Goal: Complete application form

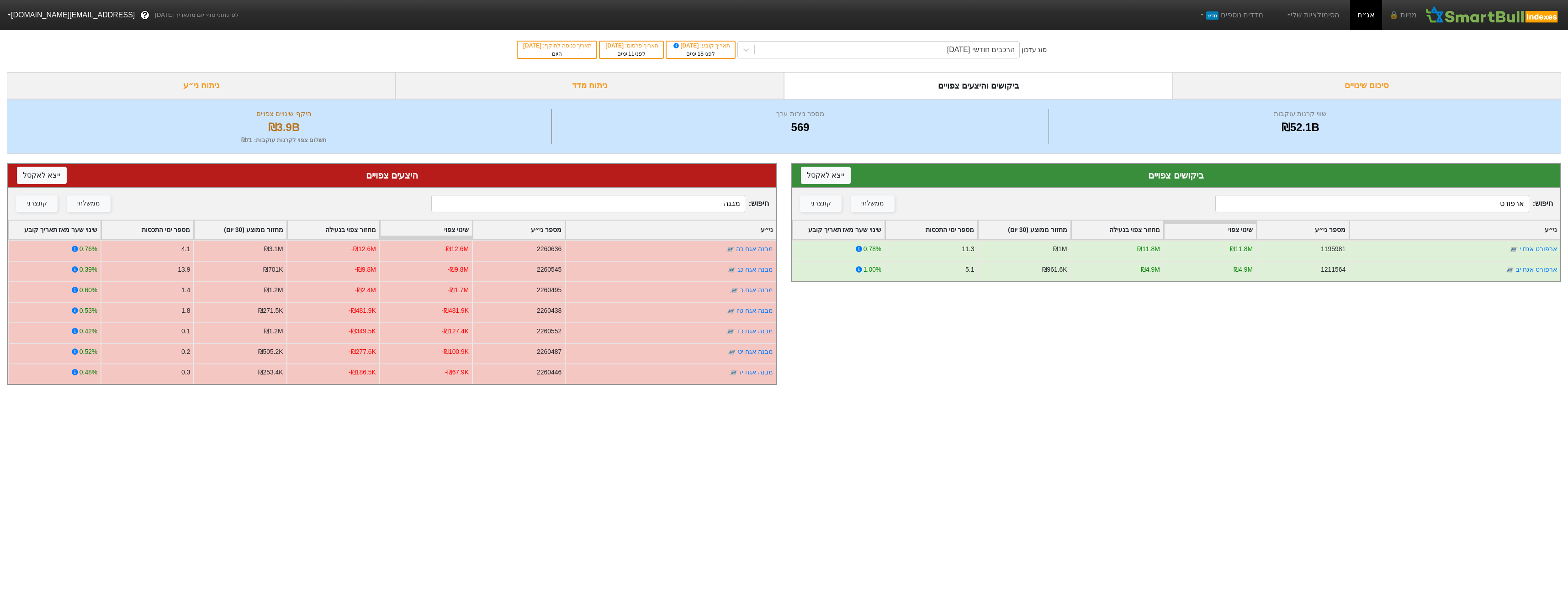
click at [1367, 201] on input "ארפורט" at bounding box center [1372, 203] width 313 height 18
click at [1368, 202] on input "ארפורט" at bounding box center [1372, 203] width 313 height 18
click at [1371, 204] on input "ארפורט" at bounding box center [1372, 203] width 313 height 18
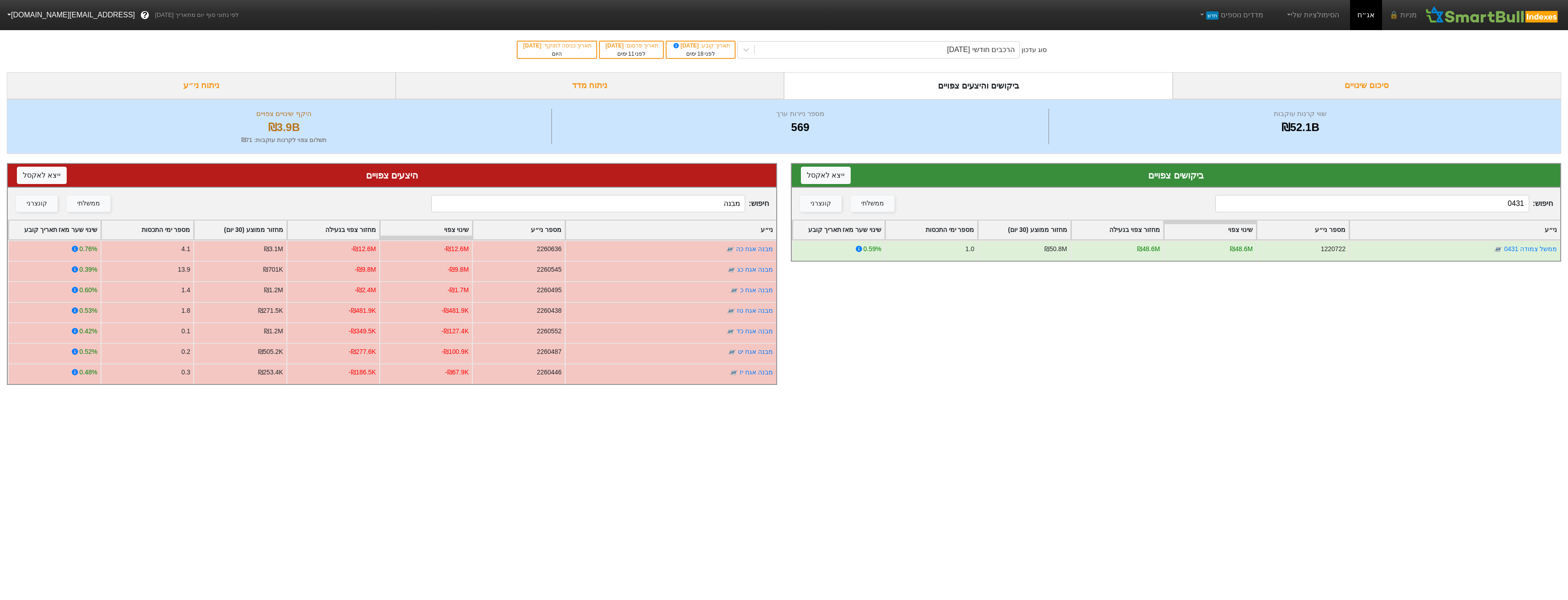
click at [1423, 208] on input "0431" at bounding box center [1372, 203] width 313 height 18
type input "0529"
click at [636, 211] on input "מבנה" at bounding box center [588, 203] width 313 height 18
click at [637, 211] on input "מבנה" at bounding box center [588, 203] width 313 height 18
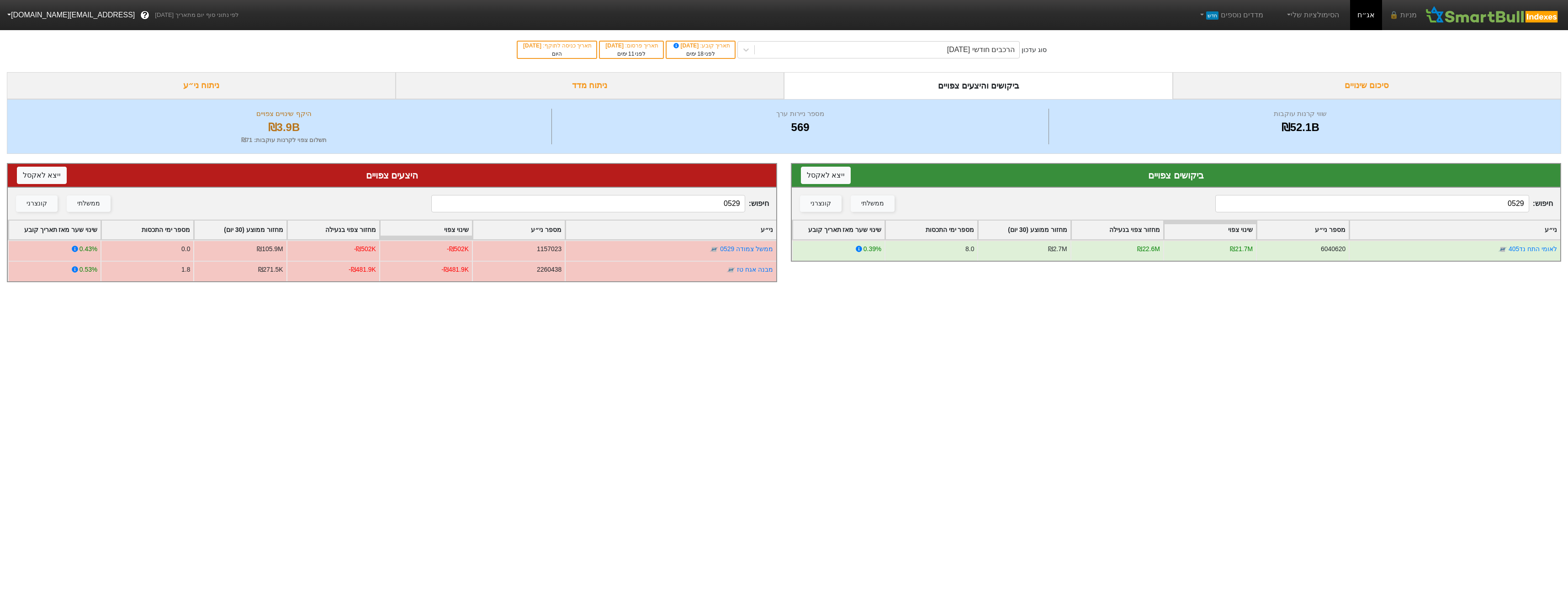
type input "0529"
click at [1426, 206] on input "0529" at bounding box center [1372, 203] width 313 height 18
drag, startPoint x: 1426, startPoint y: 206, endPoint x: 1432, endPoint y: 206, distance: 6.0
click at [1427, 206] on input "0529" at bounding box center [1372, 203] width 313 height 18
type input "0432"
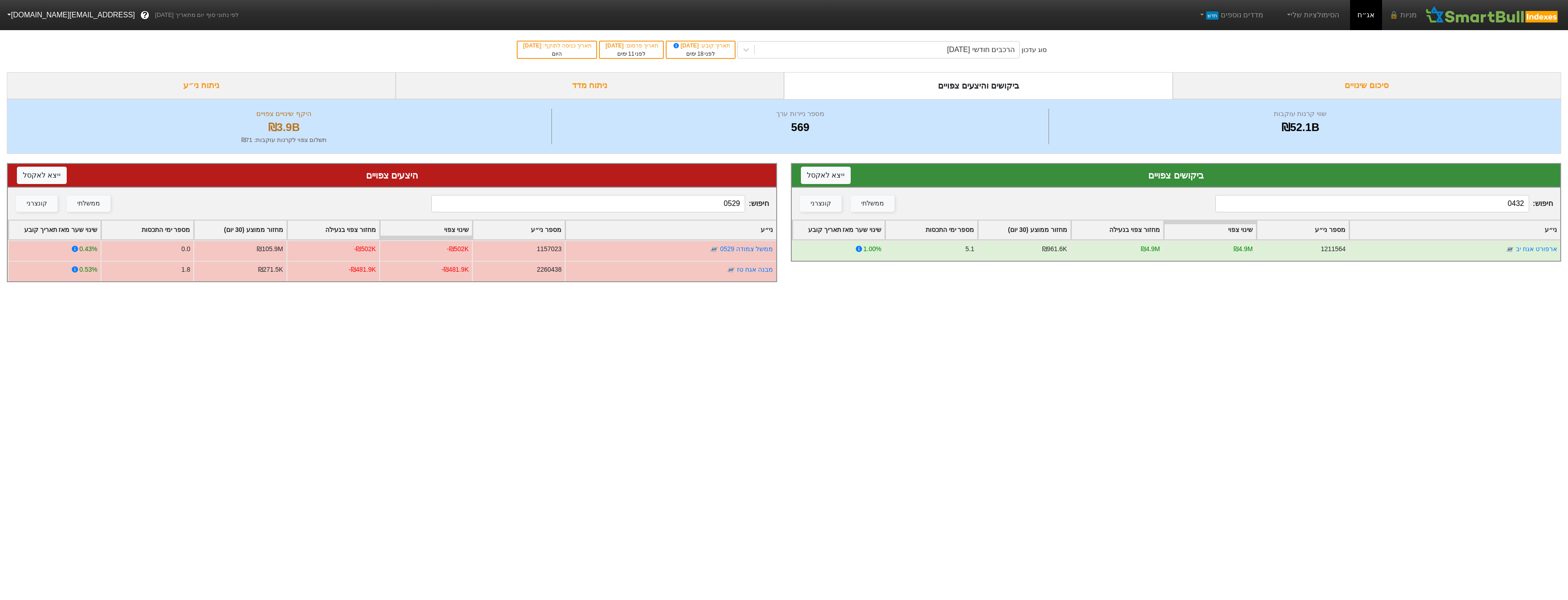
click at [706, 200] on input "0529" at bounding box center [588, 203] width 313 height 18
click at [707, 200] on input "0529" at bounding box center [588, 203] width 313 height 18
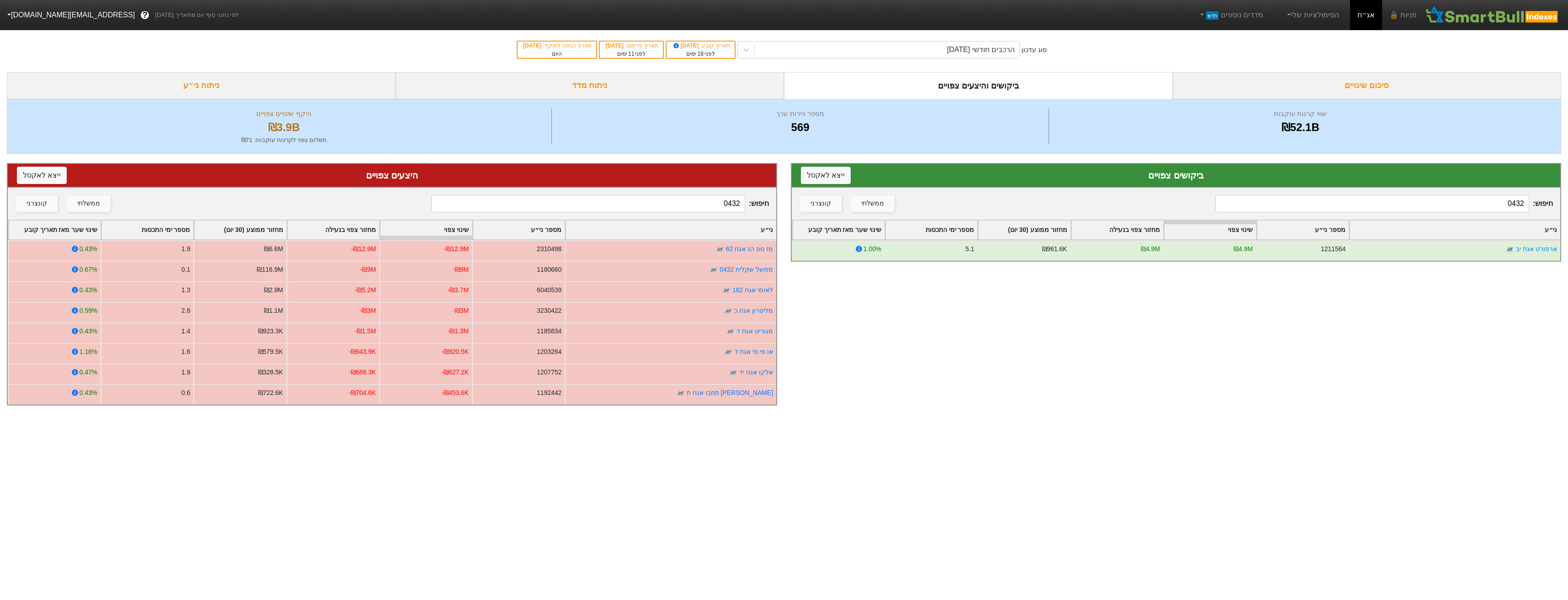
click at [695, 200] on input "0432" at bounding box center [588, 203] width 313 height 18
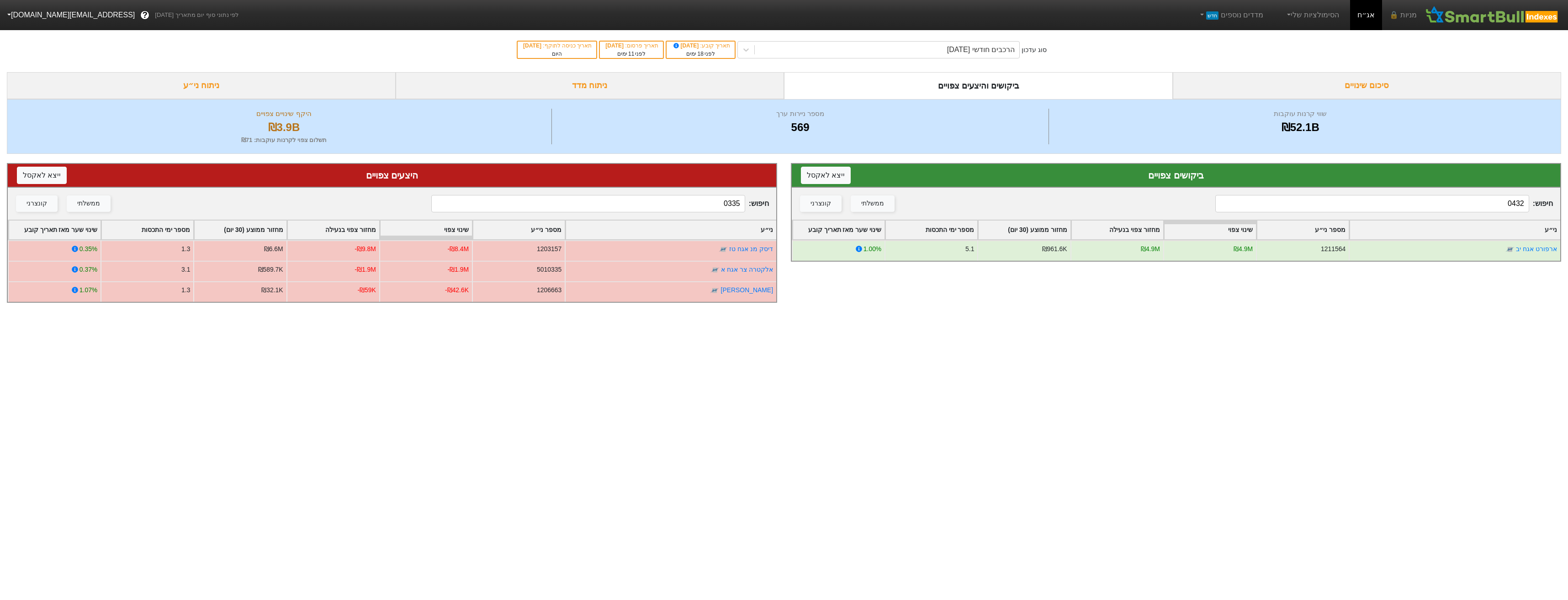
type input "0335"
click at [1252, 204] on input "0432" at bounding box center [1372, 203] width 313 height 18
click at [1253, 203] on input "0432" at bounding box center [1372, 203] width 313 height 18
click at [1467, 200] on input "0335" at bounding box center [1372, 203] width 313 height 18
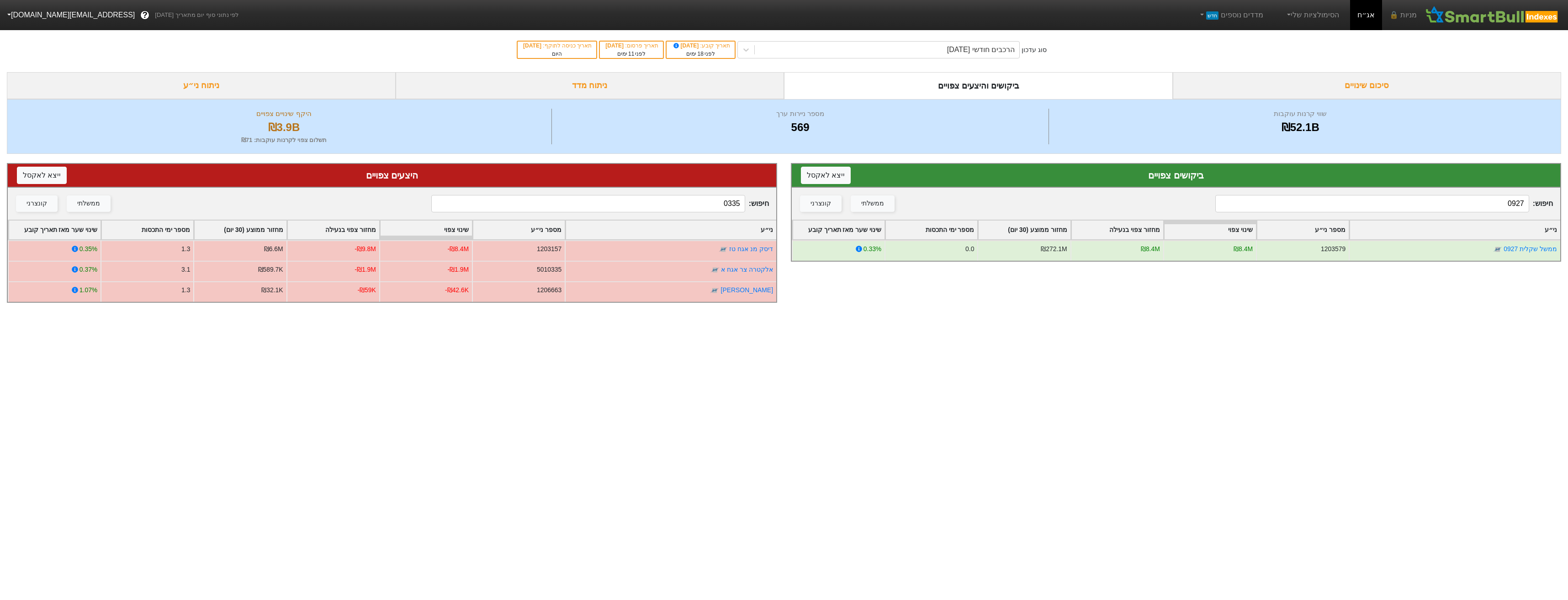
type input "0927"
